Goal: Task Accomplishment & Management: Complete application form

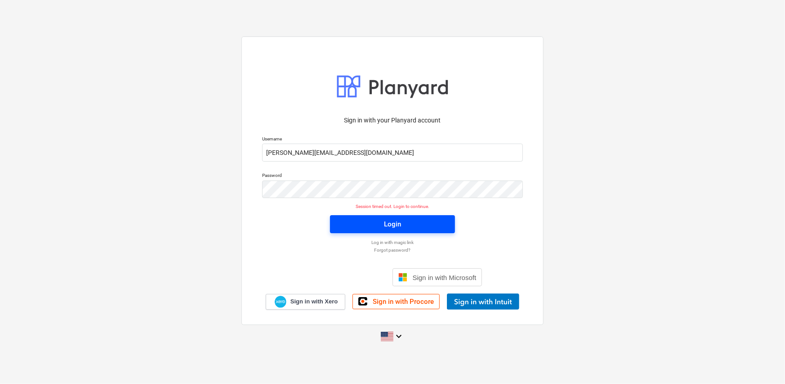
click at [406, 227] on span "Login" at bounding box center [392, 224] width 103 height 12
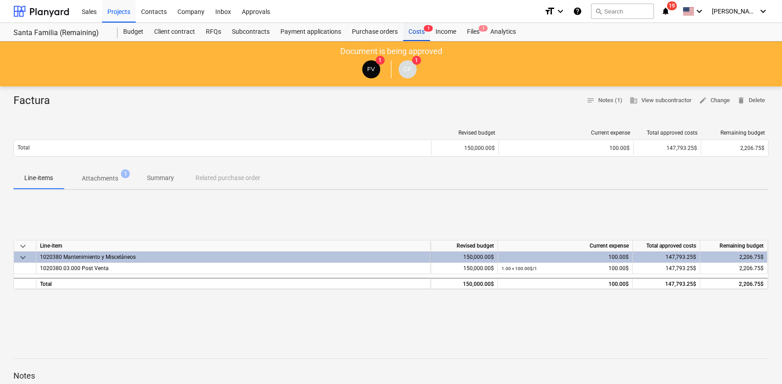
click at [414, 34] on div "Costs 1" at bounding box center [416, 32] width 27 height 18
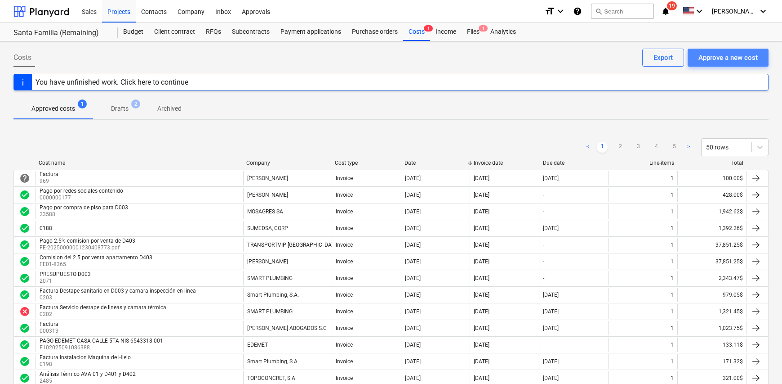
click at [725, 59] on div "Approve a new cost" at bounding box center [728, 58] width 59 height 12
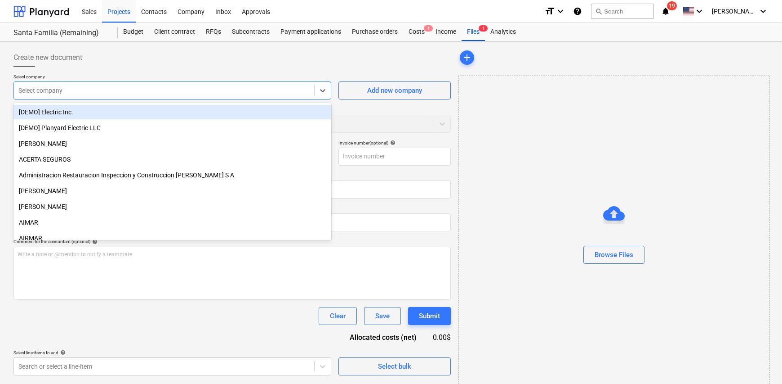
click at [72, 92] on div at bounding box center [163, 90] width 291 height 9
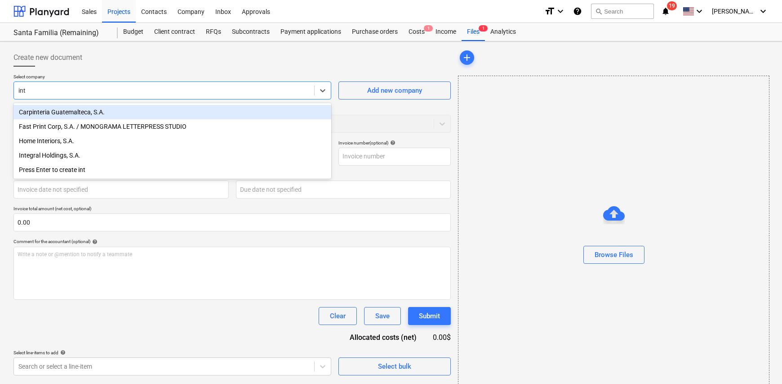
type input "inte"
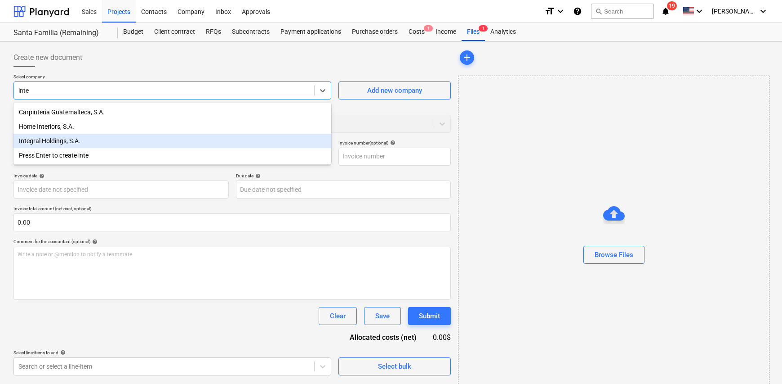
click at [79, 144] on div "Integral Holdings, S.A." at bounding box center [172, 141] width 318 height 14
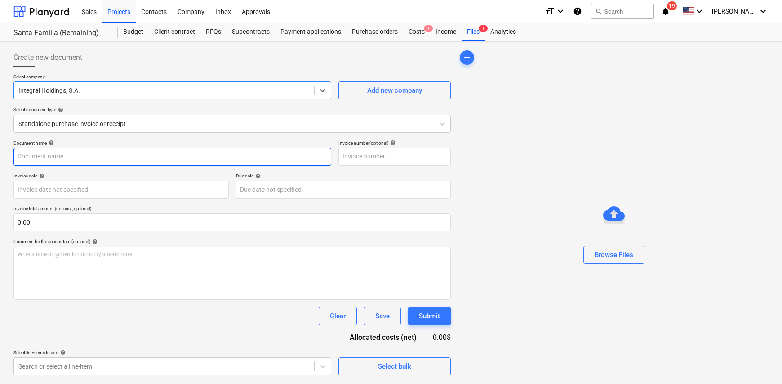
click at [76, 161] on input "text" at bounding box center [172, 156] width 318 height 18
type input "Factura"
click at [375, 151] on input "text" at bounding box center [395, 156] width 112 height 18
type input "0555"
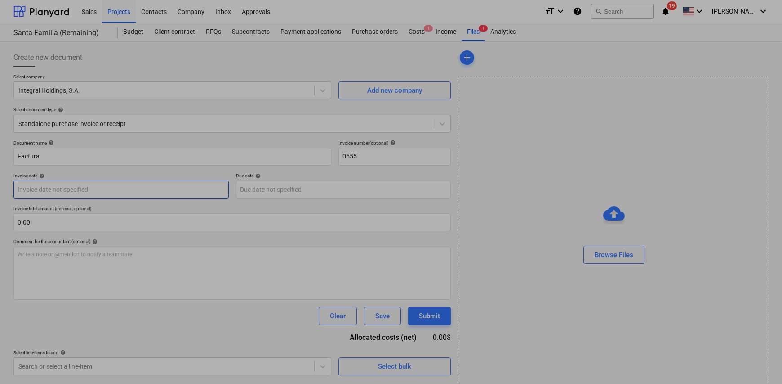
click at [99, 187] on body "Sales Projects Contacts Company Inbox Approvals format_size keyboard_arrow_down…" at bounding box center [391, 192] width 782 height 384
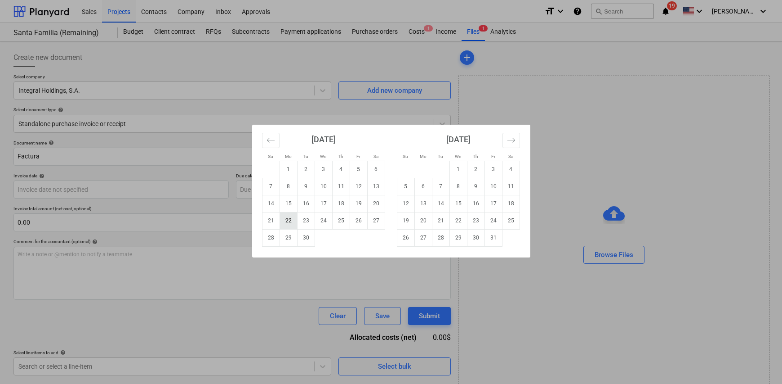
click at [290, 221] on td "22" at bounding box center [289, 220] width 18 height 17
type input "[DATE]"
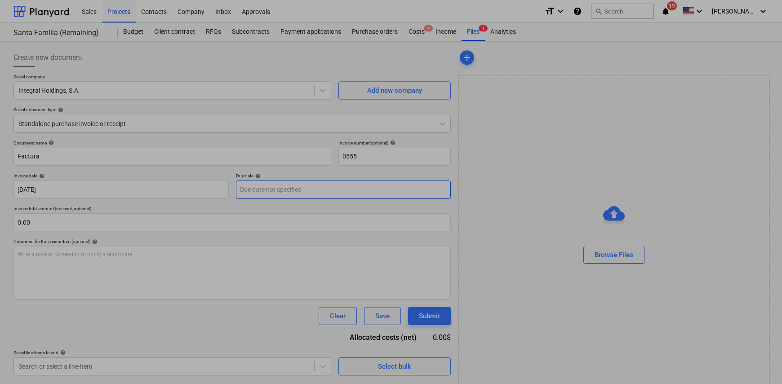
click at [263, 188] on body "Sales Projects Contacts Company Inbox Approvals format_size keyboard_arrow_down…" at bounding box center [391, 192] width 782 height 384
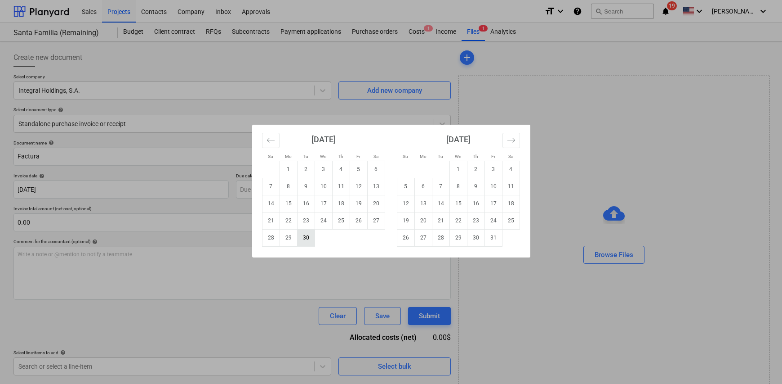
click at [303, 243] on td "30" at bounding box center [306, 237] width 18 height 17
type input "[DATE]"
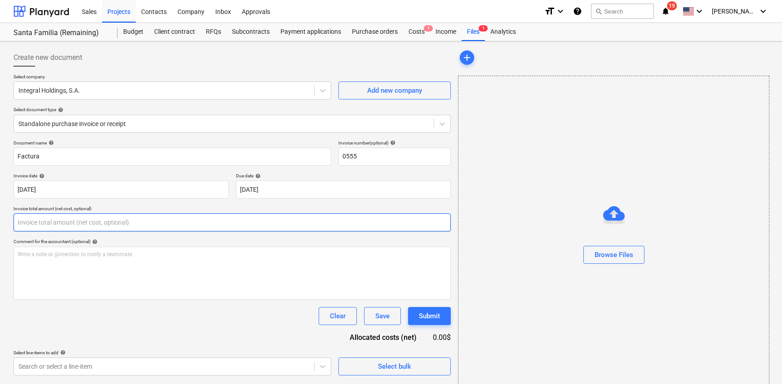
click at [42, 220] on input "text" at bounding box center [232, 222] width 438 height 18
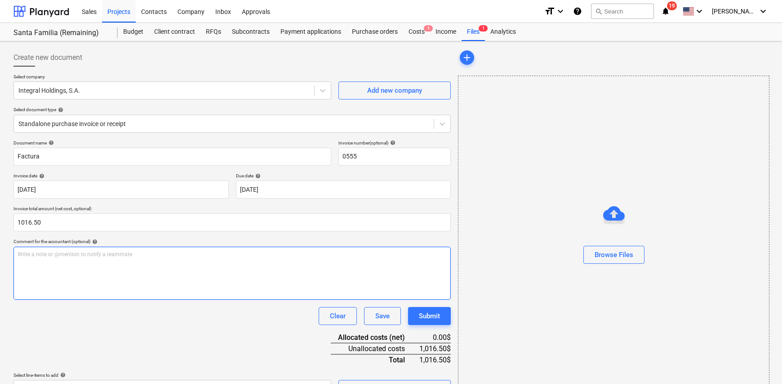
type input "1,016.50"
click at [49, 263] on div "Write a note or @mention to notify a teammate [PERSON_NAME]" at bounding box center [232, 272] width 438 height 53
click at [126, 258] on div "Trabajos varios, pared con filtración" at bounding box center [232, 272] width 438 height 53
click at [40, 253] on span "Trabajos varios, pared con filtración," at bounding box center [62, 254] width 88 height 6
click at [217, 259] on div "Trabajos antes de la entrega de apartamento varios, pared con filtración," at bounding box center [232, 272] width 438 height 53
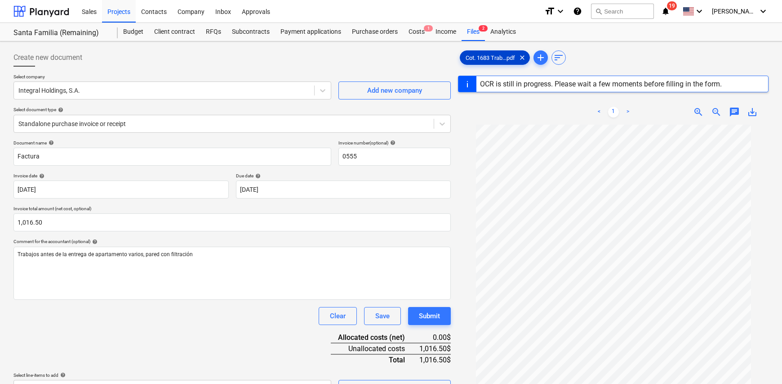
drag, startPoint x: 504, startPoint y: 56, endPoint x: 551, endPoint y: 57, distance: 46.8
click at [551, 57] on div "Cot. 1683 Trab...pdf clear add sort" at bounding box center [613, 58] width 311 height 18
click at [524, 59] on span "clear" at bounding box center [522, 57] width 11 height 11
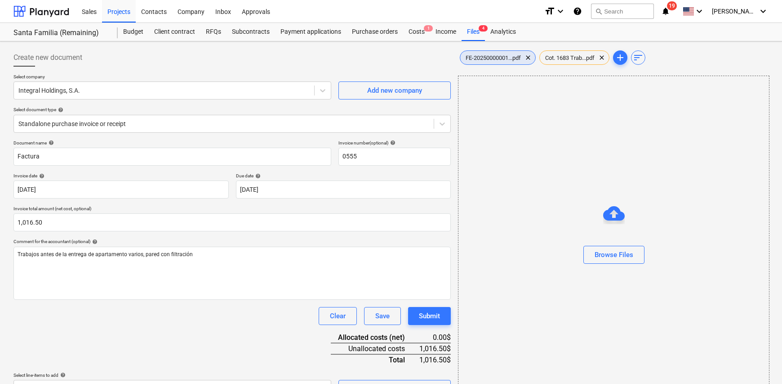
click at [499, 57] on span "FE-20250000001...pdf" at bounding box center [493, 57] width 66 height 7
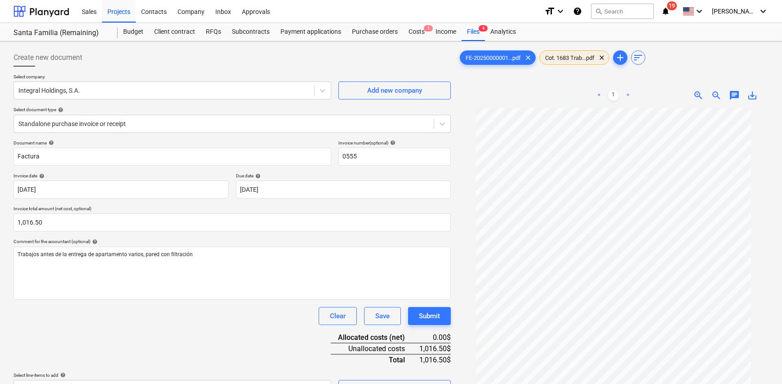
click at [567, 60] on span "Cot. 1683 Trab...pdf" at bounding box center [570, 57] width 60 height 7
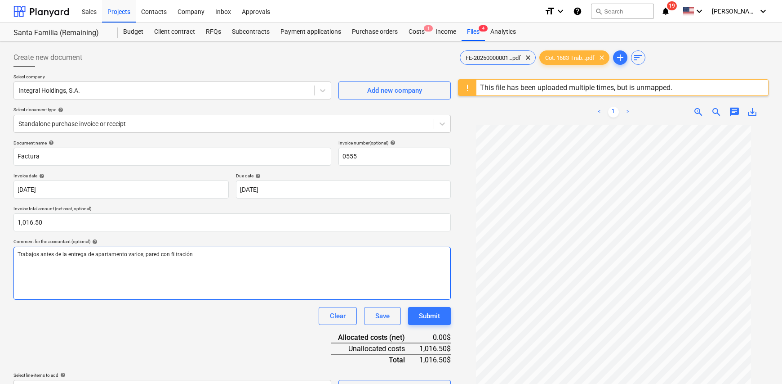
click at [126, 255] on span "Trabajos antes de la entrega de apartamento varios, pared con filtración" at bounding box center [105, 254] width 175 height 6
drag, startPoint x: 153, startPoint y: 253, endPoint x: 139, endPoint y: 255, distance: 14.1
click at [139, 255] on span "Trabajos antes de la entrega de apartamento D403 varios, pared con filtración" at bounding box center [113, 254] width 190 height 6
click at [201, 257] on p "Trabajos antes de la entrega de apartamento D403 , pared con filtración" at bounding box center [232, 254] width 429 height 8
click at [113, 272] on div "Trabajos antes de la entrega de apartamento D403 , pared con filtración. pintur…" at bounding box center [232, 272] width 438 height 53
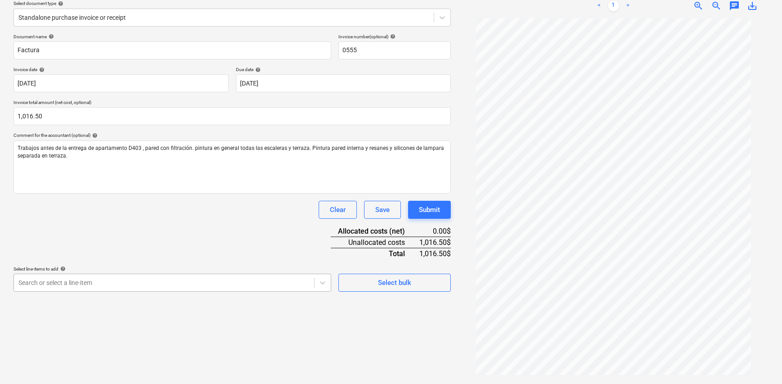
click at [121, 277] on body "Sales Projects Contacts Company Inbox Approvals format_size keyboard_arrow_down…" at bounding box center [391, 86] width 782 height 384
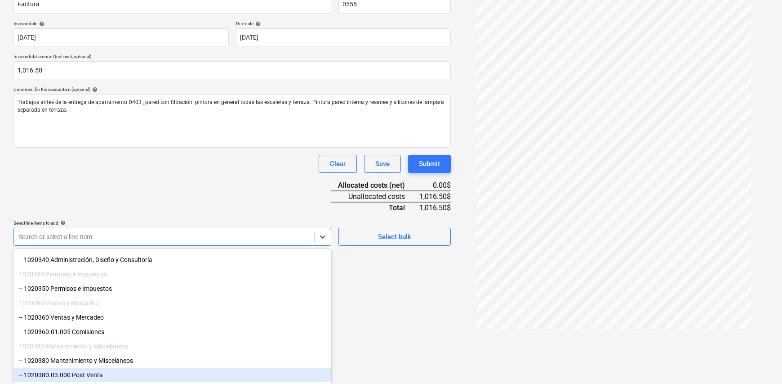
click at [128, 373] on div "-- 1020380.03.000 Post Venta" at bounding box center [172, 374] width 318 height 14
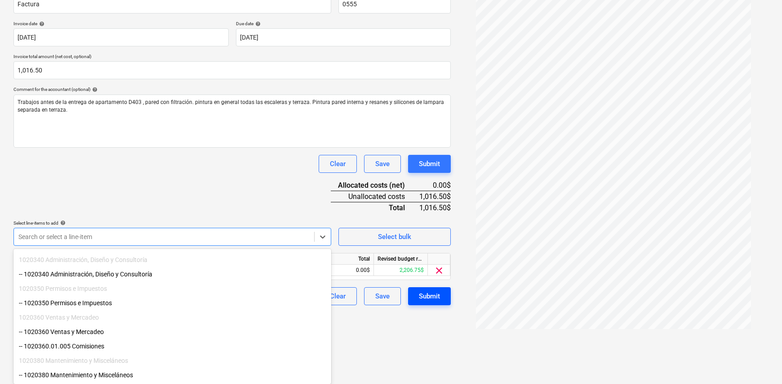
scroll to position [106, 0]
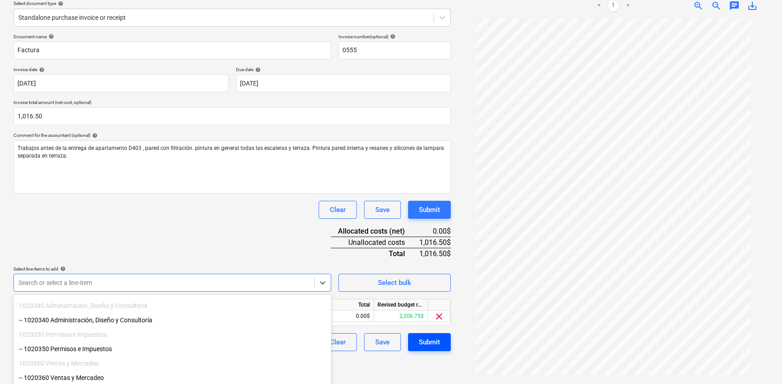
click at [413, 277] on html "Sales Projects Contacts Company Inbox Approvals format_size keyboard_arrow_down…" at bounding box center [391, 86] width 782 height 384
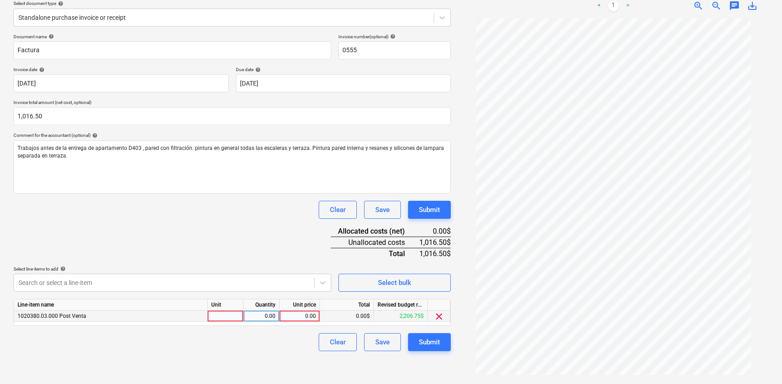
click at [231, 317] on div at bounding box center [226, 315] width 36 height 11
type input "1"
click at [259, 318] on div "0.00" at bounding box center [261, 315] width 28 height 11
type input "1"
click at [308, 311] on div "0.00" at bounding box center [299, 315] width 33 height 11
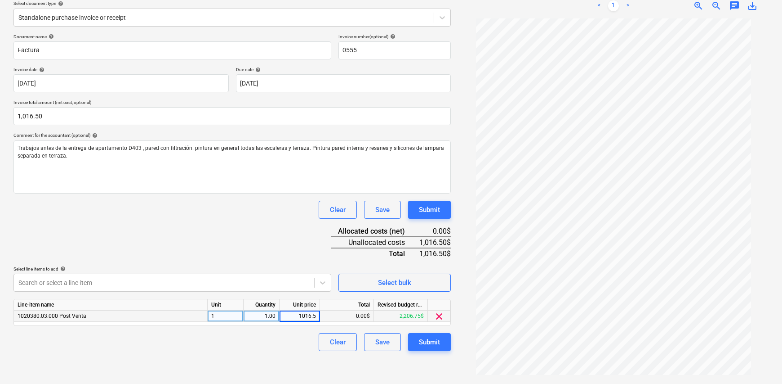
type input "1016.50"
click at [288, 345] on div "Clear Save Submit" at bounding box center [232, 342] width 438 height 18
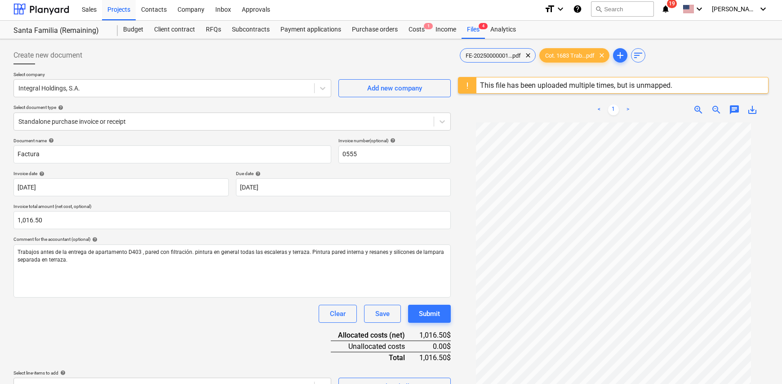
scroll to position [0, 0]
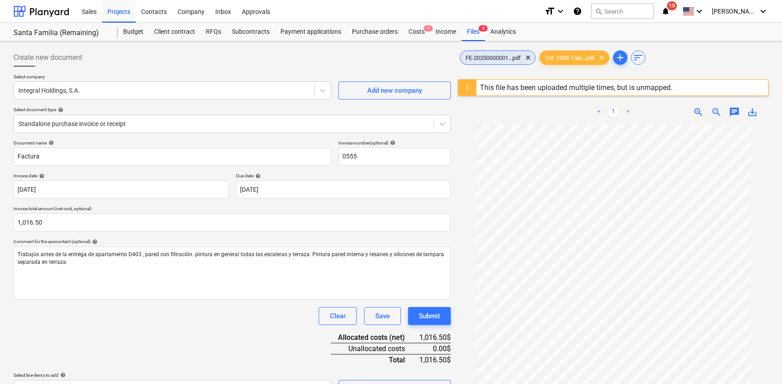
click at [489, 57] on span "FE-20250000001...pdf" at bounding box center [493, 57] width 66 height 7
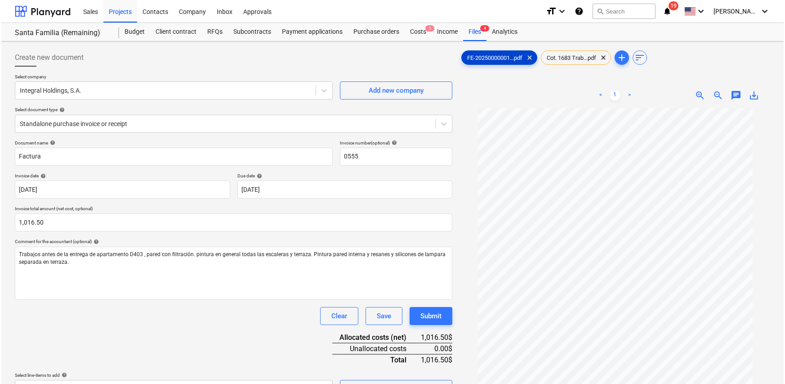
scroll to position [90, 0]
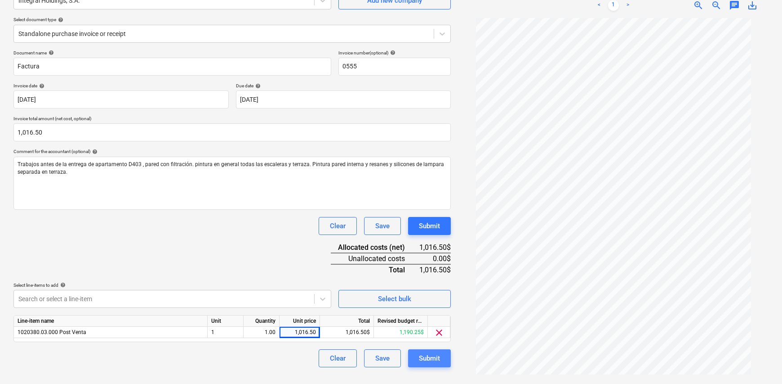
click at [432, 357] on div "Submit" at bounding box center [429, 358] width 21 height 12
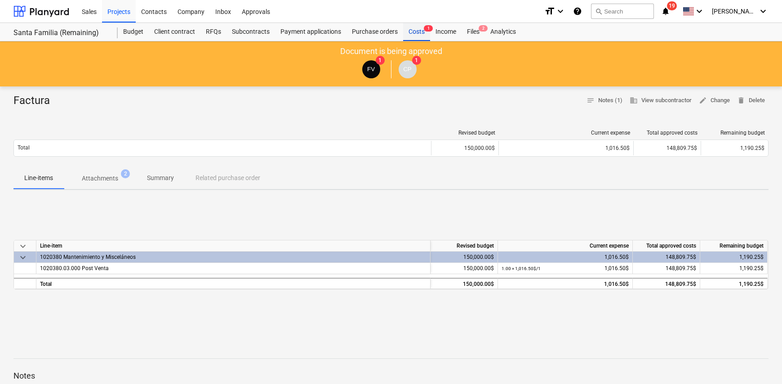
click at [419, 32] on div "Costs 1" at bounding box center [416, 32] width 27 height 18
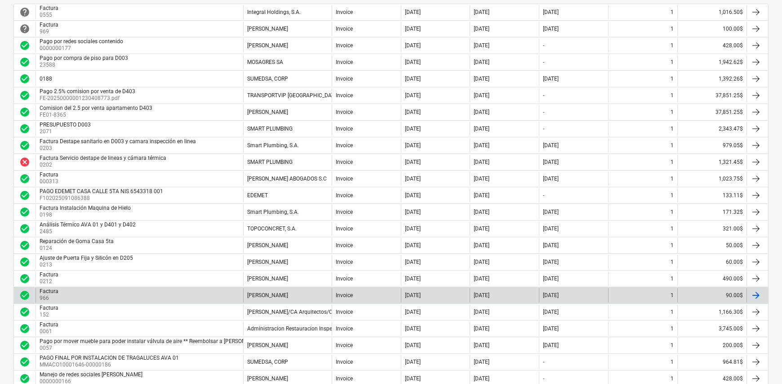
scroll to position [180, 0]
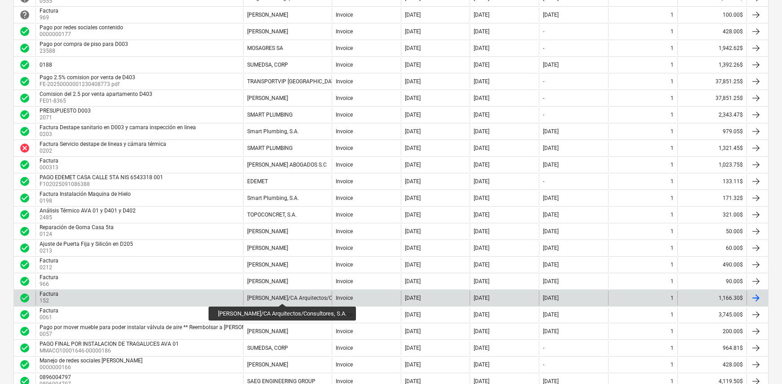
click at [281, 295] on div "[PERSON_NAME]/CA Arquitectos/Consultores, S.A." at bounding box center [308, 298] width 123 height 6
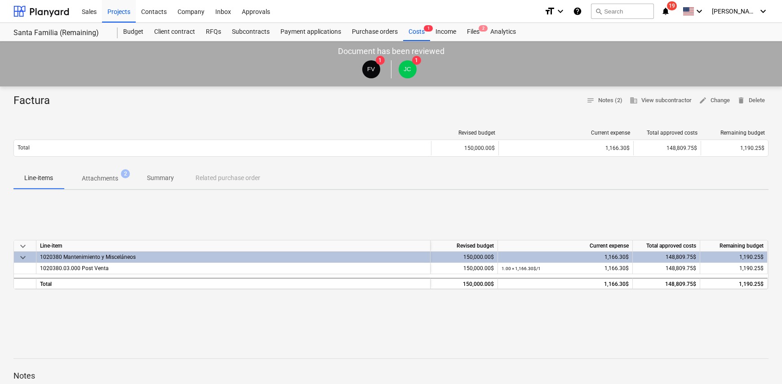
click at [166, 179] on p "Summary" at bounding box center [160, 177] width 27 height 9
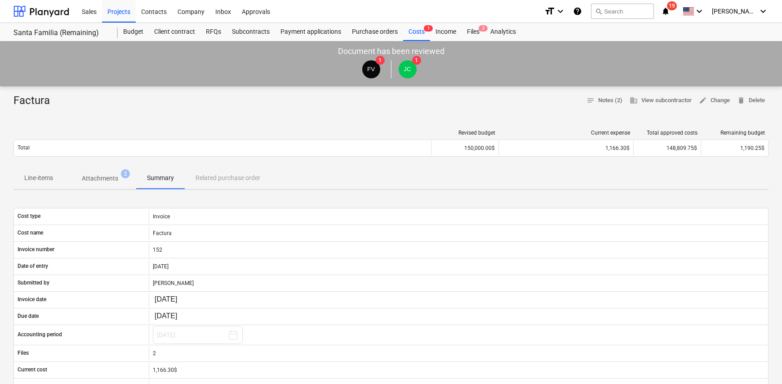
click at [228, 181] on div "Line-items Attachments 2 Summary Related purchase order" at bounding box center [390, 178] width 755 height 22
click at [228, 179] on div "Line-items Attachments 2 Summary Related purchase order" at bounding box center [390, 178] width 755 height 22
click at [228, 176] on div "Line-items Attachments 2 Summary Related purchase order" at bounding box center [390, 178] width 755 height 22
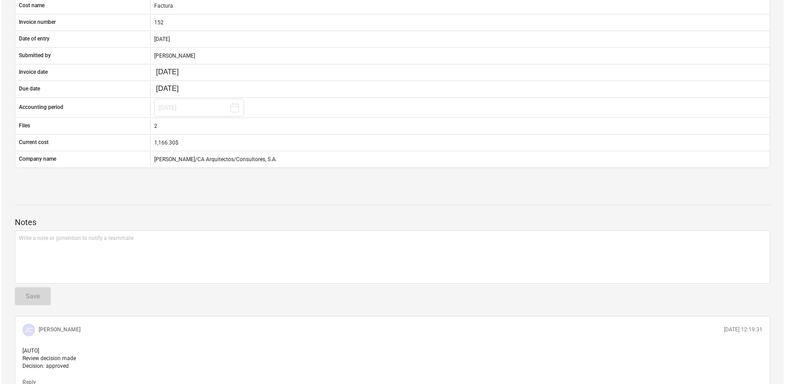
scroll to position [114, 0]
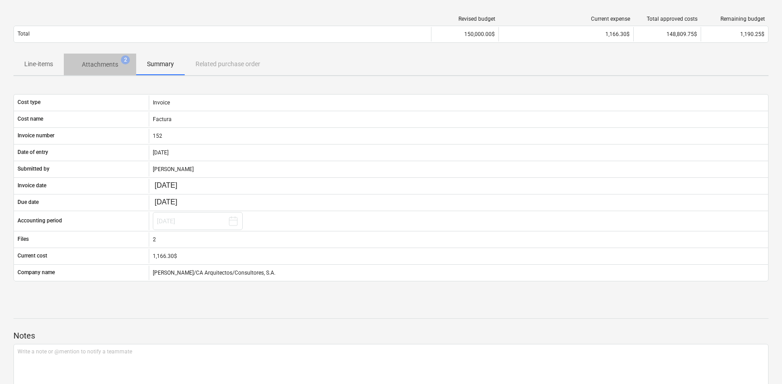
click at [104, 64] on p "Attachments" at bounding box center [100, 64] width 36 height 9
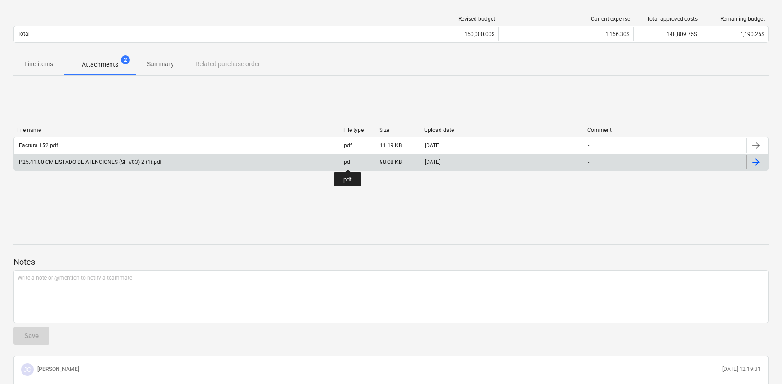
click at [348, 161] on div "pdf" at bounding box center [348, 162] width 8 height 6
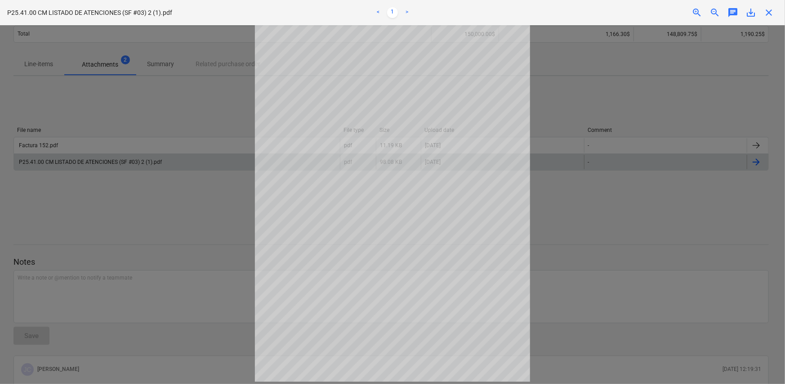
click at [752, 16] on span "save_alt" at bounding box center [751, 12] width 11 height 11
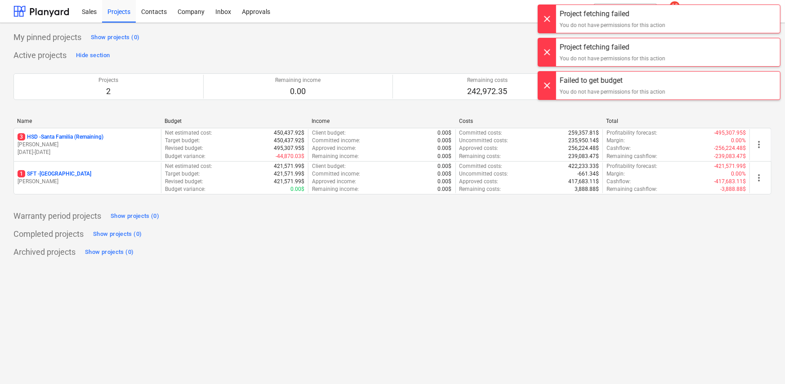
click at [468, 37] on div "My pinned projects Show projects (0)" at bounding box center [392, 37] width 758 height 14
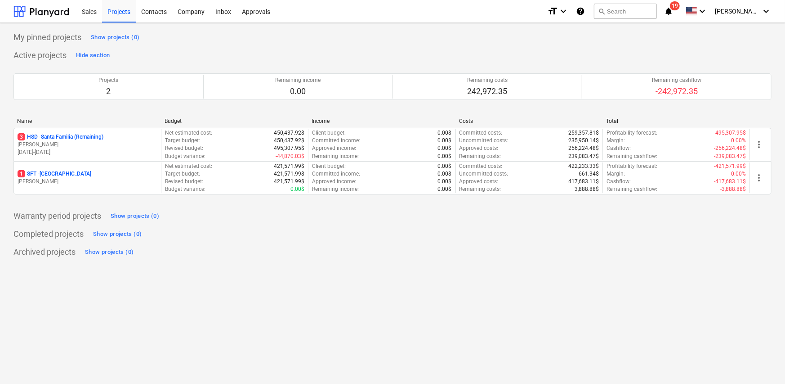
click at [761, 12] on div "Project fetching failed You do not have permissions for this action" at bounding box center [659, 14] width 243 height 29
click at [763, 11] on div "Project fetching failed You do not have permissions for this action" at bounding box center [659, 14] width 243 height 29
click at [745, 13] on div "Project fetching failed You do not have permissions for this action" at bounding box center [659, 14] width 243 height 29
click at [744, 12] on div "Project fetching failed You do not have permissions for this action" at bounding box center [659, 14] width 243 height 29
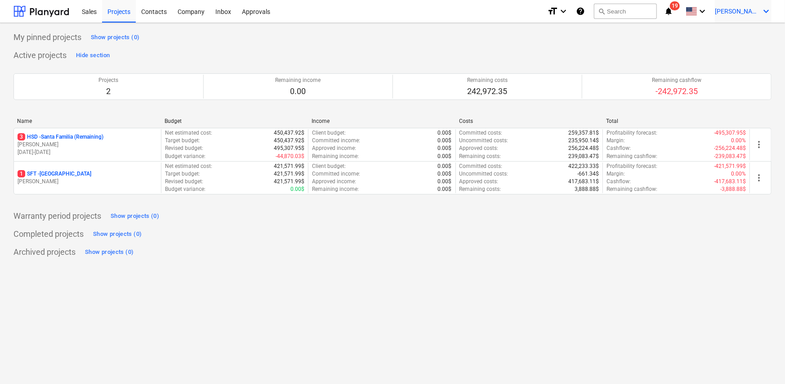
click at [751, 10] on span "[PERSON_NAME]" at bounding box center [737, 11] width 45 height 7
click at [745, 51] on div "Log out" at bounding box center [745, 49] width 54 height 14
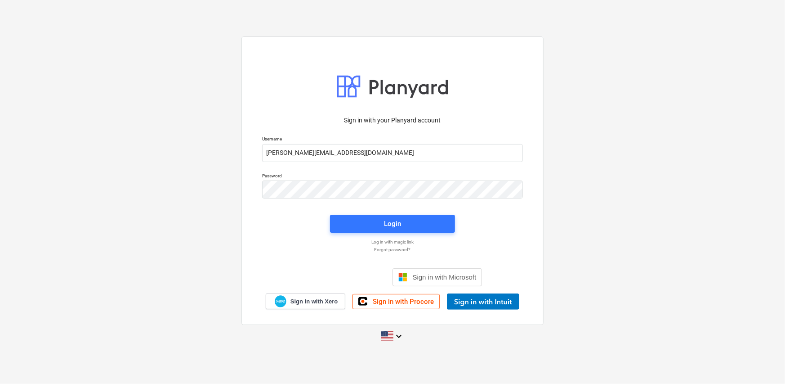
click at [366, 163] on div "Username [PERSON_NAME][EMAIL_ADDRESS][DOMAIN_NAME]" at bounding box center [393, 148] width 272 height 36
click at [362, 156] on input "[PERSON_NAME][EMAIL_ADDRESS][DOMAIN_NAME]" at bounding box center [392, 153] width 261 height 18
type input "[PERSON_NAME][EMAIL_ADDRESS][DOMAIN_NAME]"
click at [444, 233] on div "Login" at bounding box center [393, 223] width 136 height 29
click at [422, 222] on span "Login" at bounding box center [392, 224] width 103 height 12
